Goal: Transaction & Acquisition: Purchase product/service

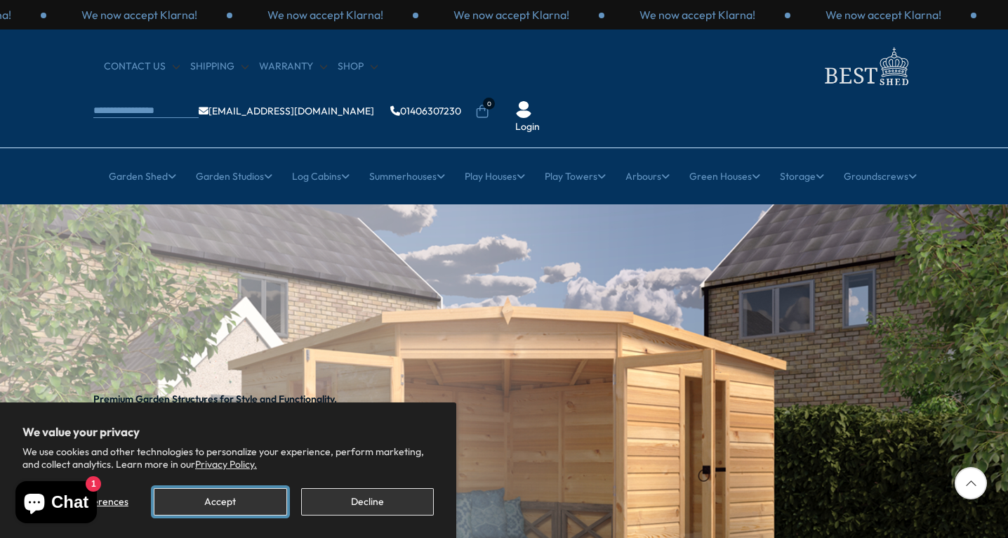
click at [229, 501] on button "Accept" at bounding box center [220, 501] width 133 height 27
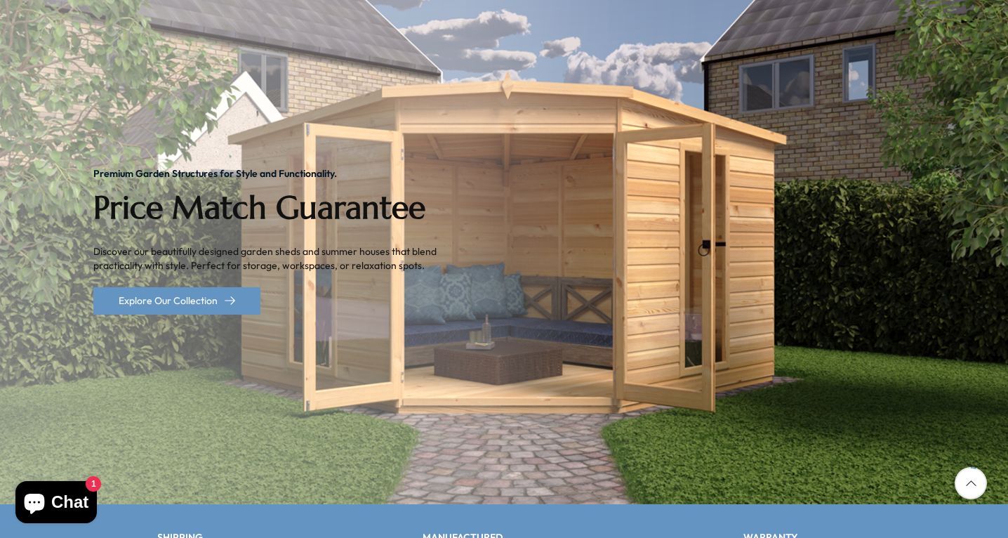
scroll to position [211, 0]
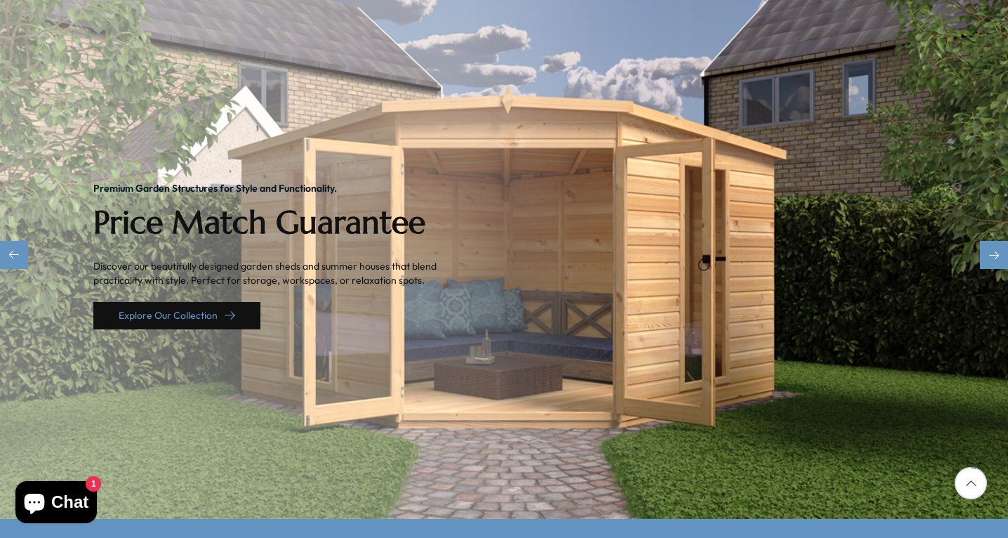
click at [223, 302] on link "Explore Our Collection" at bounding box center [176, 315] width 167 height 27
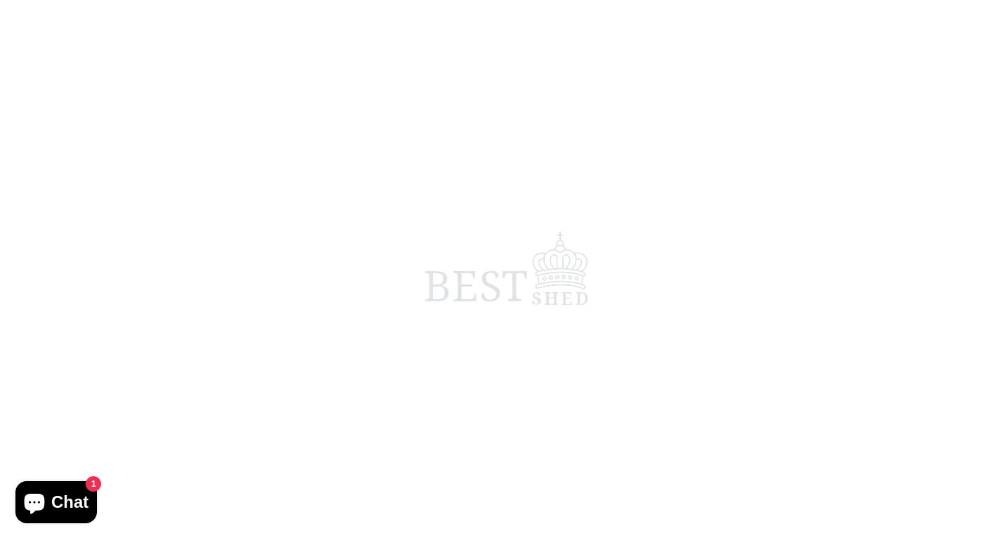
click at [223, 269] on span at bounding box center [504, 269] width 1008 height 538
click at [223, 275] on span at bounding box center [504, 269] width 1008 height 538
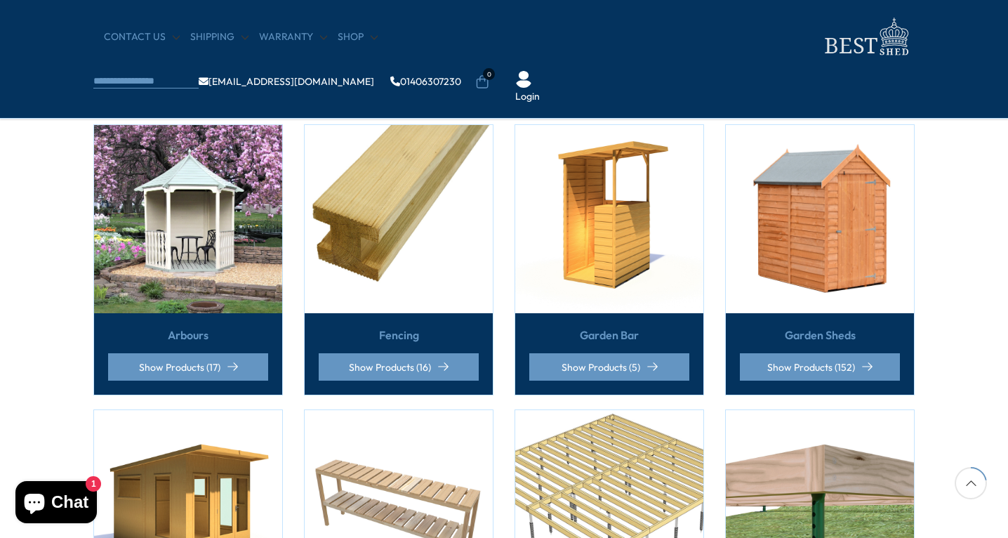
scroll to position [351, 0]
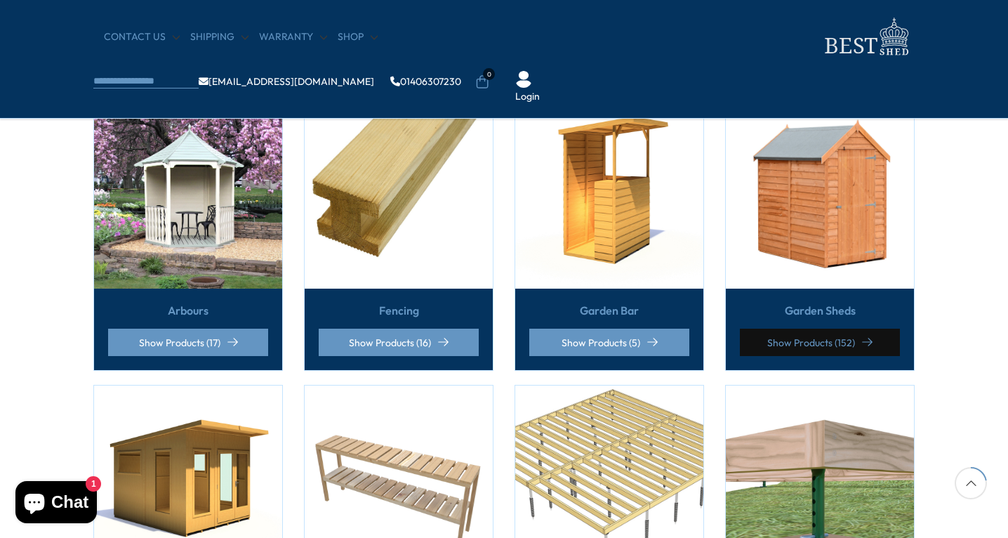
click at [839, 330] on link "Show Products (152)" at bounding box center [820, 342] width 160 height 27
